Goal: Transaction & Acquisition: Purchase product/service

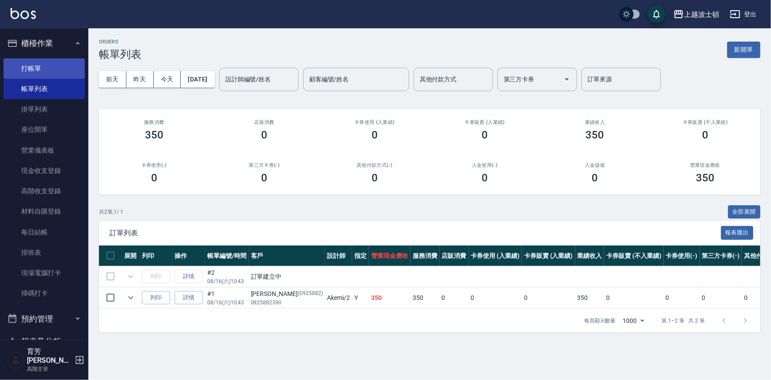
click at [12, 64] on link "打帳單" at bounding box center [44, 68] width 81 height 20
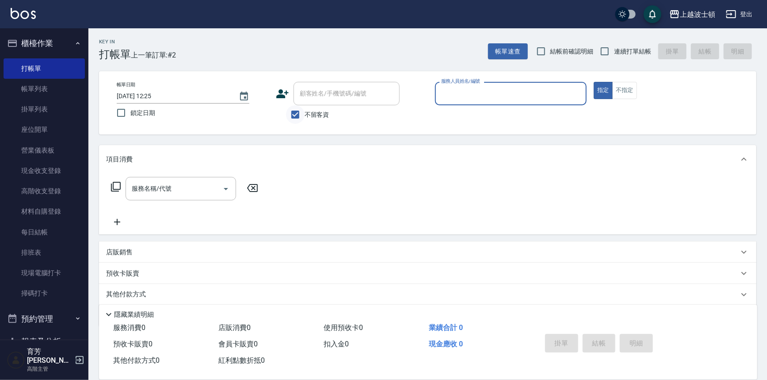
click at [302, 114] on input "不留客資" at bounding box center [295, 114] width 19 height 19
checkbox input "false"
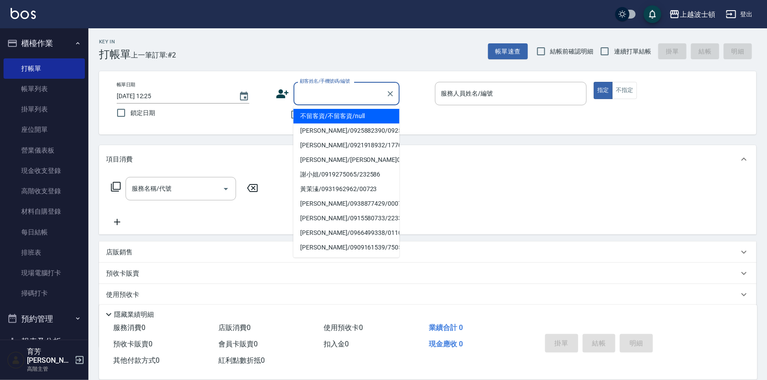
click at [309, 90] on input "顧客姓名/手機號碼/編號" at bounding box center [339, 93] width 85 height 15
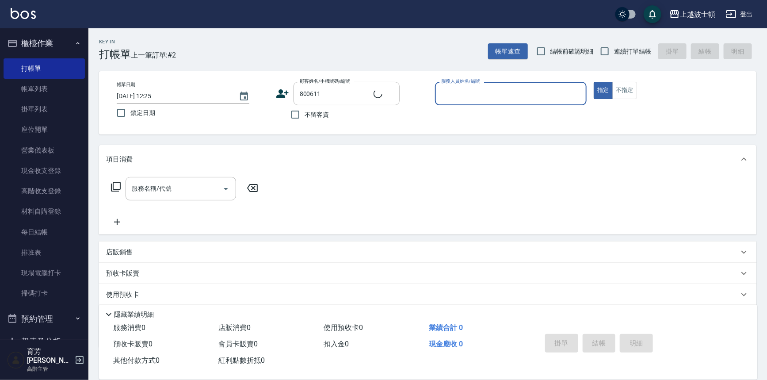
type input "[PERSON_NAME]/0987988069/800611"
type input "思"
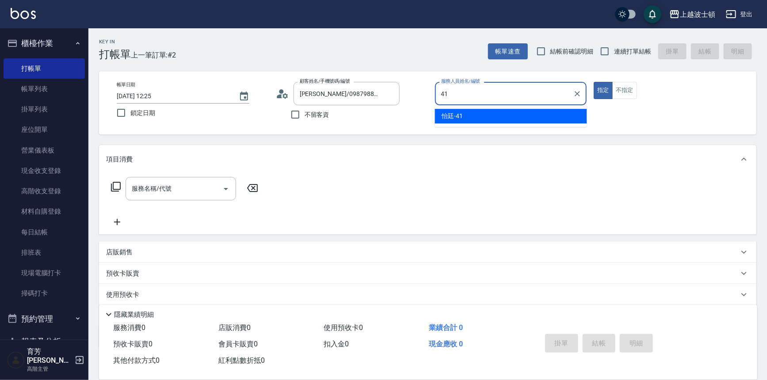
type input "怡廷-41"
type button "true"
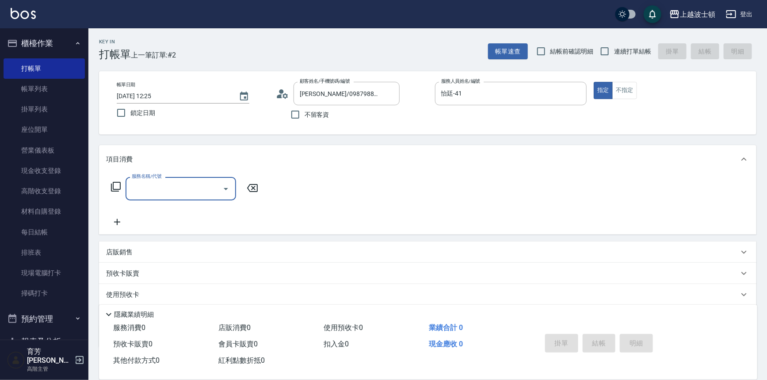
click at [119, 189] on icon at bounding box center [116, 187] width 10 height 10
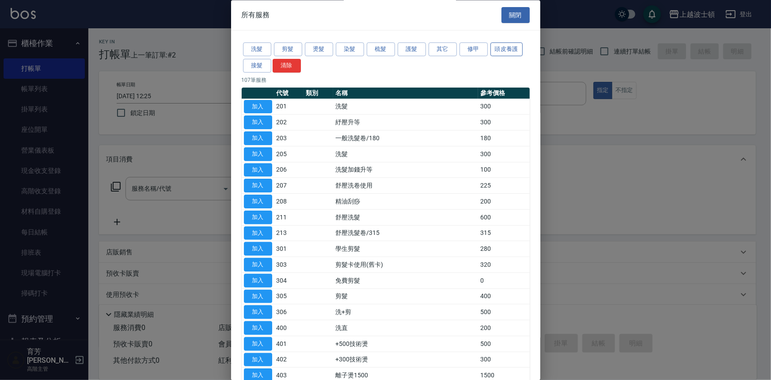
click at [506, 52] on button "頭皮養護" at bounding box center [506, 50] width 33 height 14
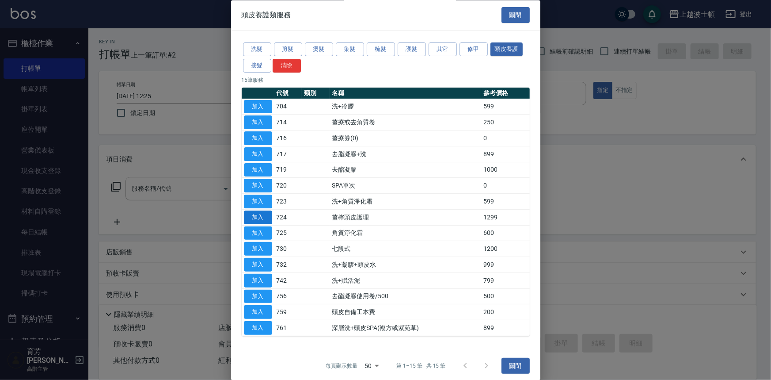
click at [260, 218] on button "加入" at bounding box center [258, 217] width 28 height 14
type input "薑檸頭皮護理(724)"
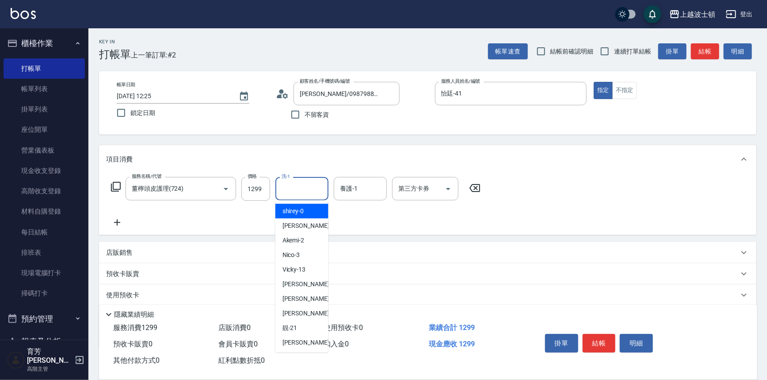
click at [308, 193] on input "洗-1" at bounding box center [301, 188] width 45 height 15
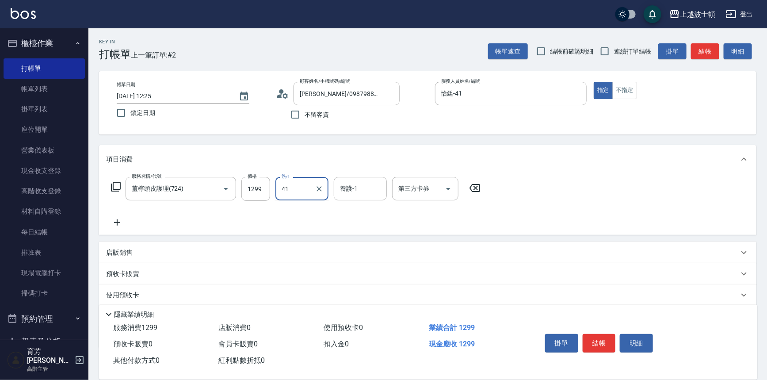
type input "怡廷-41"
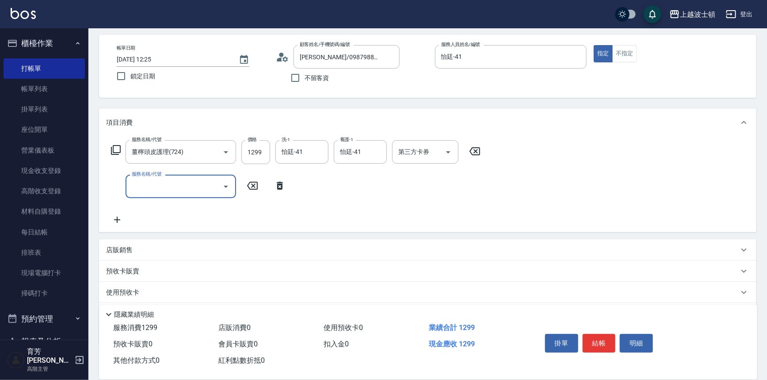
scroll to position [85, 0]
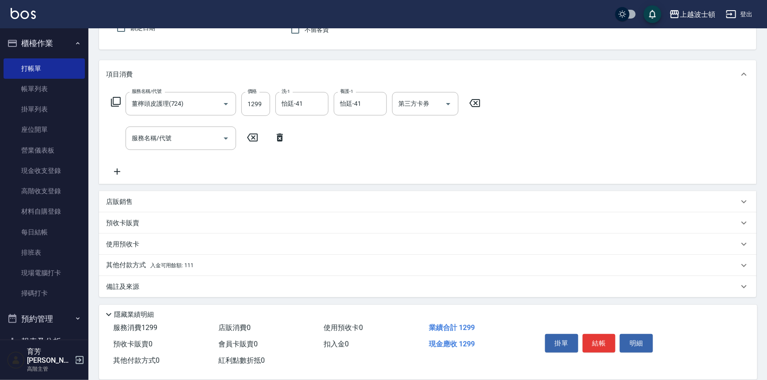
click at [227, 268] on div "其他付款方式 入金可用餘額: 111" at bounding box center [422, 265] width 632 height 10
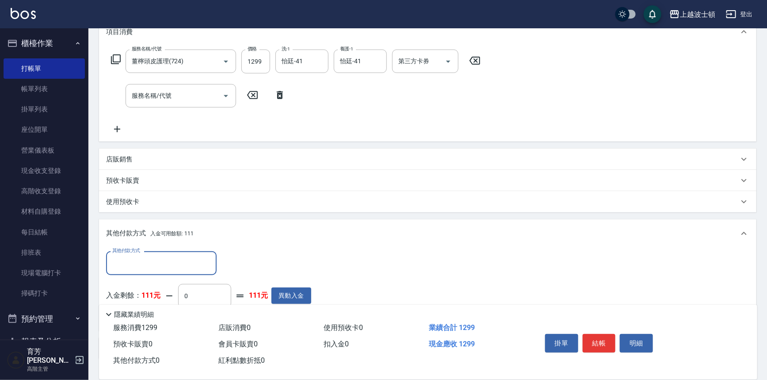
scroll to position [189, 0]
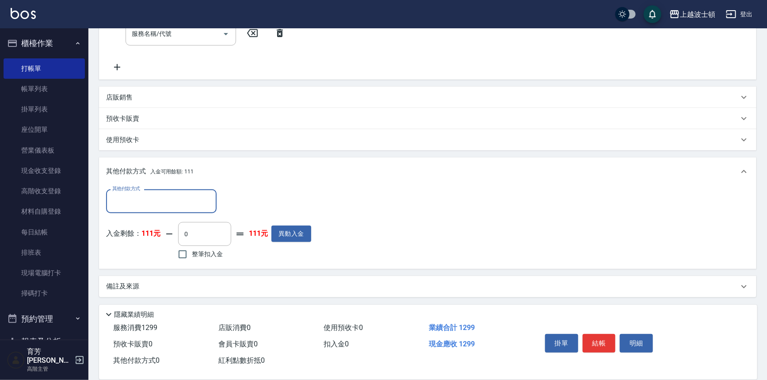
click at [293, 222] on div "入金剩餘： 111元 0 ​ 整筆扣入金 111元 異動入金" at bounding box center [208, 242] width 205 height 40
click at [293, 230] on button "異動入金" at bounding box center [291, 233] width 40 height 16
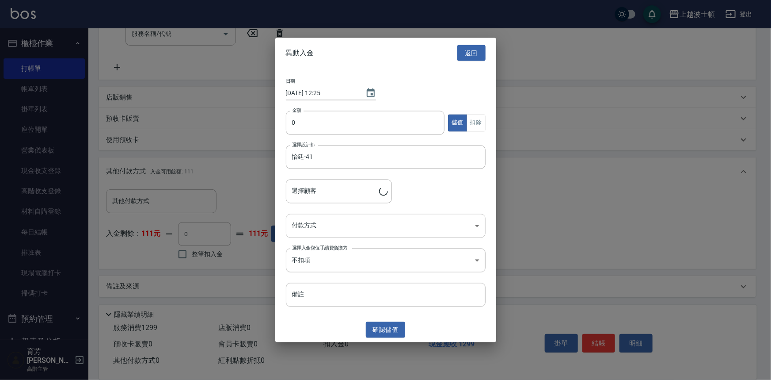
type input "[PERSON_NAME]/0987988069/800611"
click at [242, 248] on div at bounding box center [385, 190] width 771 height 380
click at [179, 256] on div at bounding box center [385, 190] width 771 height 380
click at [463, 53] on button "返回" at bounding box center [471, 53] width 28 height 16
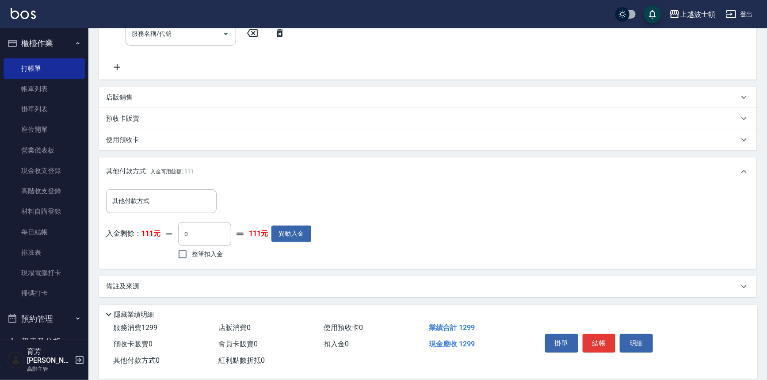
click at [198, 252] on span "整筆扣入金" at bounding box center [207, 253] width 31 height 9
click at [192, 252] on input "整筆扣入金" at bounding box center [182, 254] width 19 height 19
checkbox input "true"
type input "111"
click at [289, 235] on button "異動入金" at bounding box center [283, 233] width 40 height 16
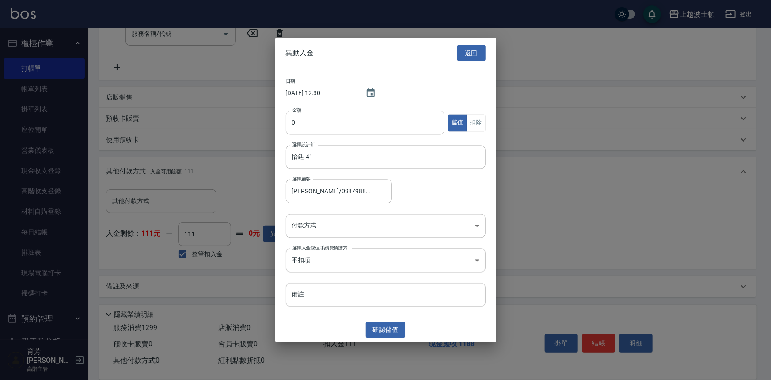
click at [297, 125] on input "0" at bounding box center [365, 123] width 159 height 24
click at [288, 122] on input "0" at bounding box center [365, 123] width 159 height 24
type input "1188"
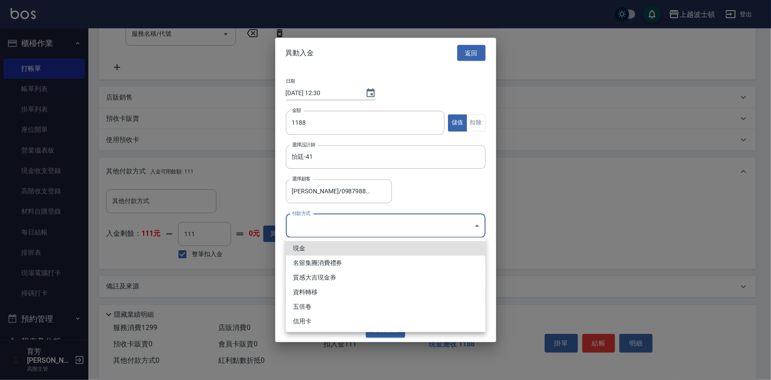
click at [318, 227] on body "上越波士頓 登出 櫃檯作業 打帳單 帳單列表 掛單列表 座位開單 營業儀表板 現金收支登錄 高階收支登錄 材料自購登錄 每日結帳 排班表 現場電腦打卡 掃碼打…" at bounding box center [385, 95] width 771 height 569
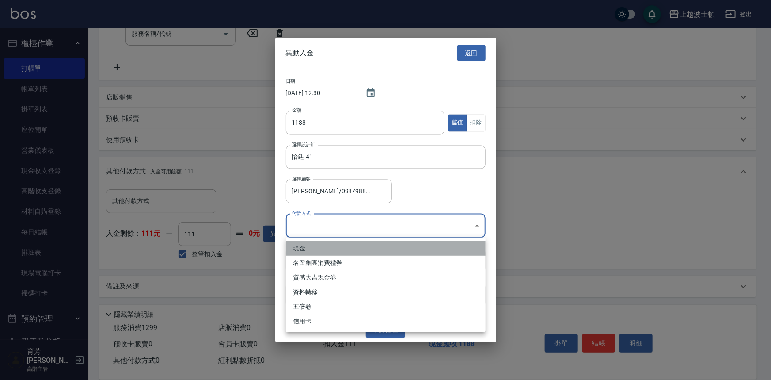
click at [313, 244] on li "現金" at bounding box center [386, 248] width 200 height 15
type input "現金"
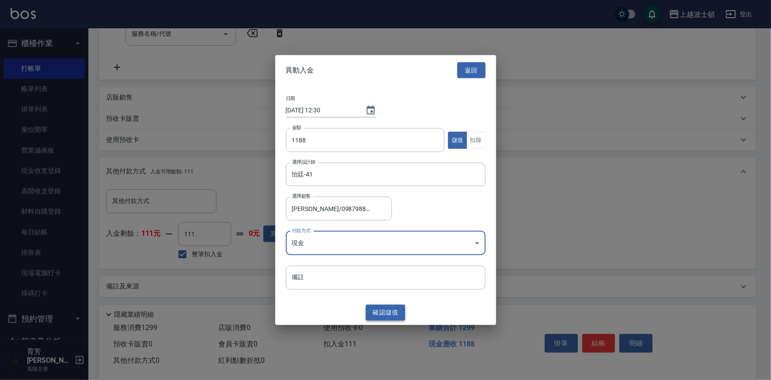
click at [390, 316] on button "確認 儲值" at bounding box center [386, 312] width 40 height 16
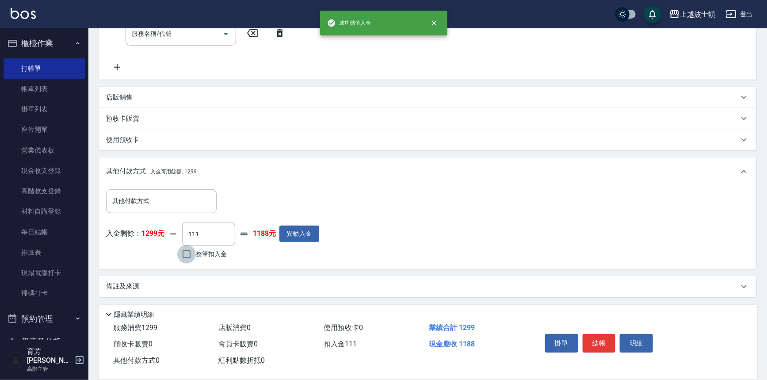
click at [188, 251] on input "整筆扣入金" at bounding box center [186, 254] width 19 height 19
checkbox input "true"
type input "0"
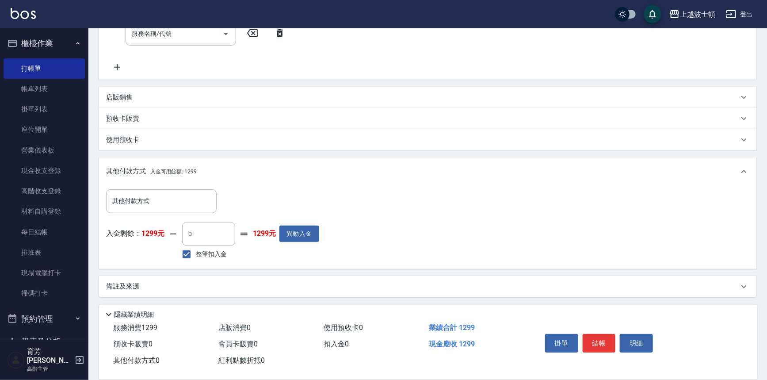
click at [601, 336] on button "結帳" at bounding box center [598, 343] width 33 height 19
